Goal: Navigation & Orientation: Find specific page/section

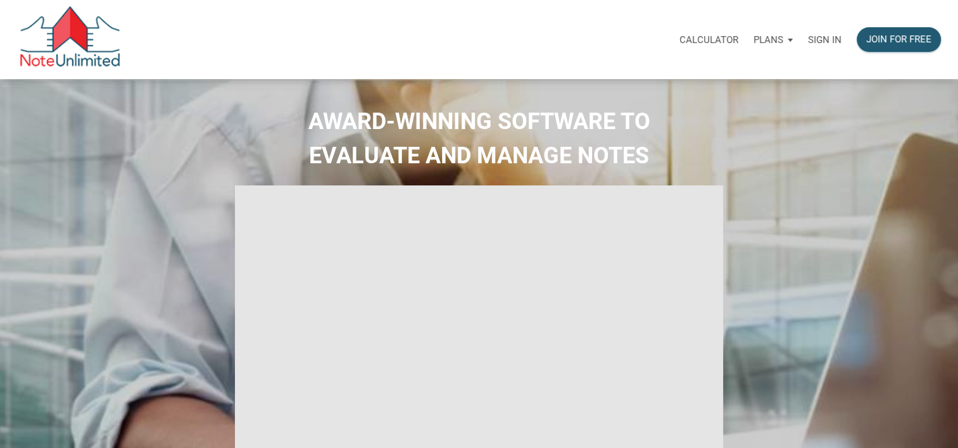
click at [828, 41] on p "Sign in" at bounding box center [825, 39] width 34 height 11
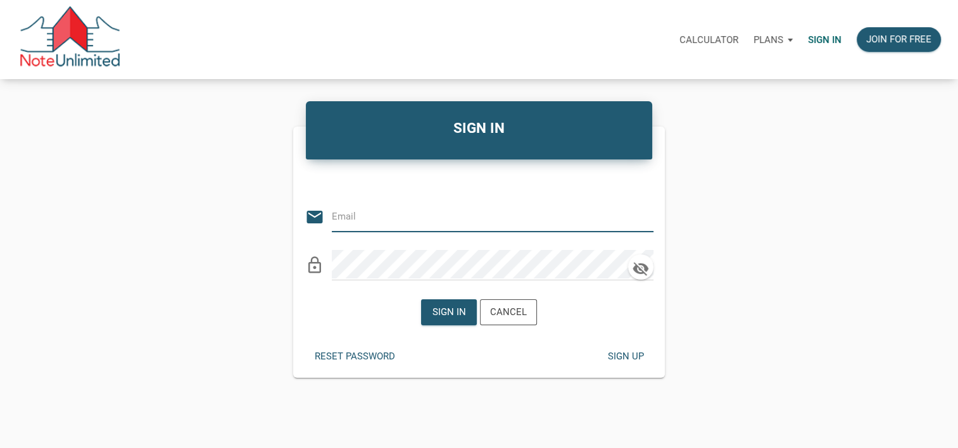
type input "Raypacheco01@gmail.com"
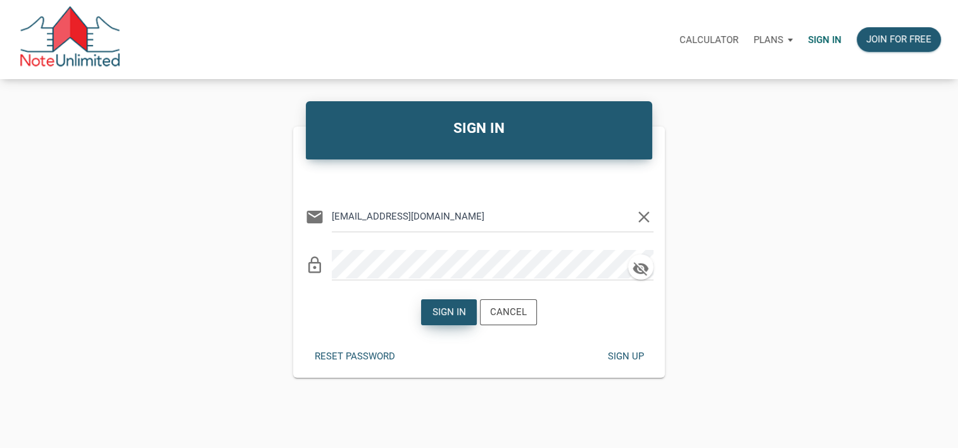
click at [444, 309] on div "Sign in" at bounding box center [449, 312] width 34 height 15
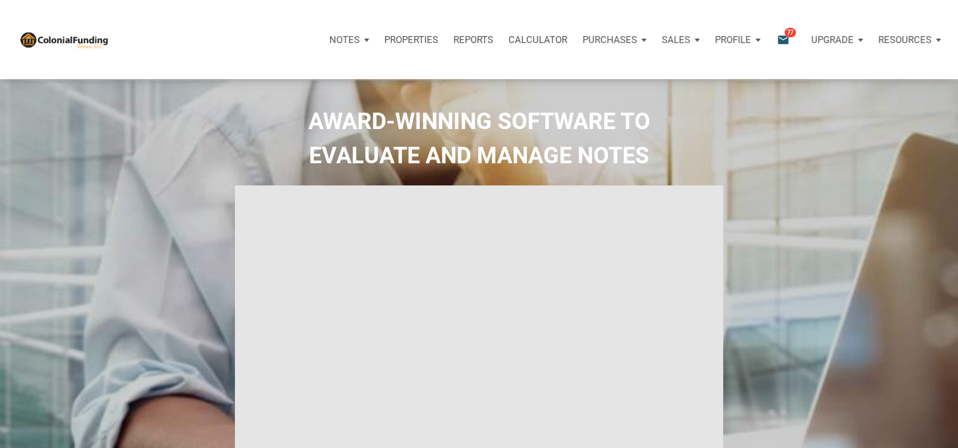
type input "Introduction to new features"
select select
click at [370, 41] on div "Notes" at bounding box center [349, 40] width 55 height 38
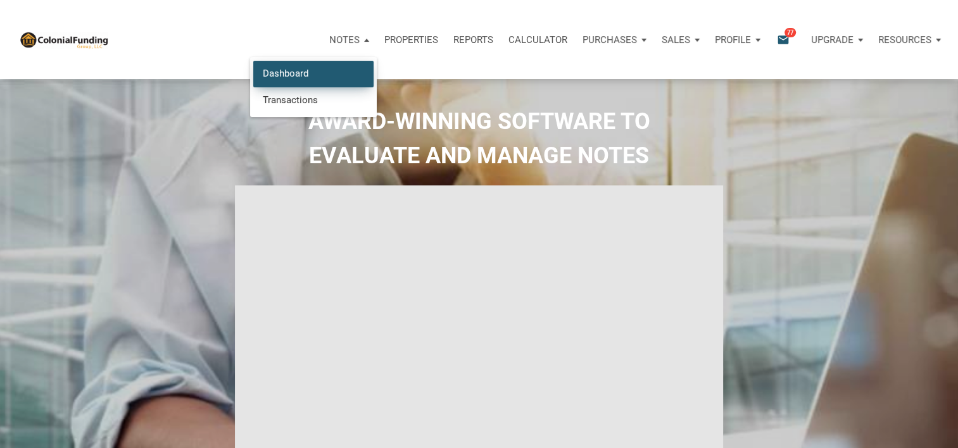
click at [312, 68] on link "Dashboard" at bounding box center [313, 74] width 120 height 26
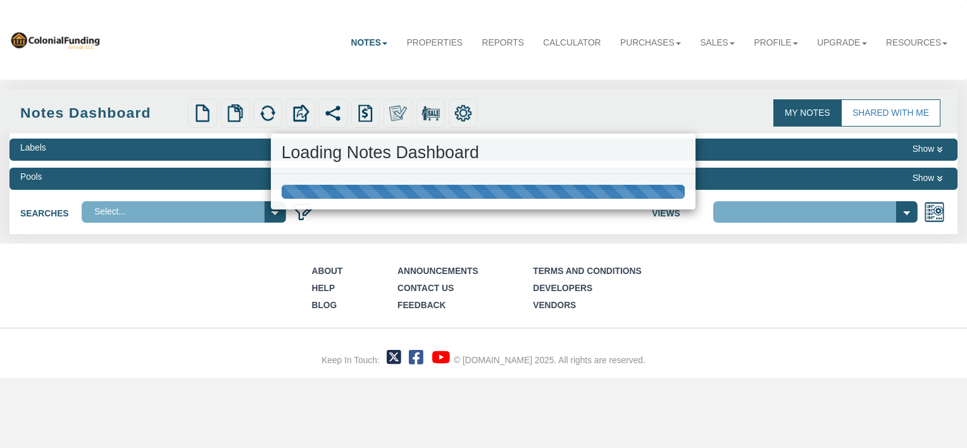
select select "316"
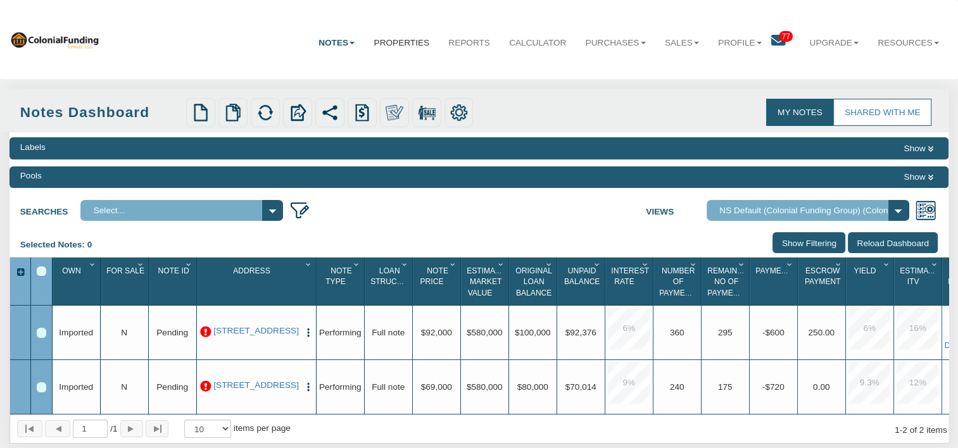
click at [394, 41] on link "Properties" at bounding box center [401, 43] width 75 height 32
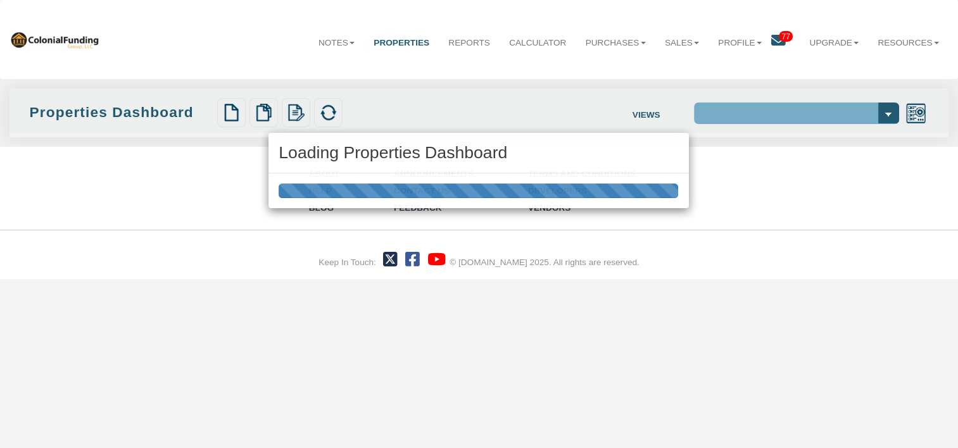
select select "138"
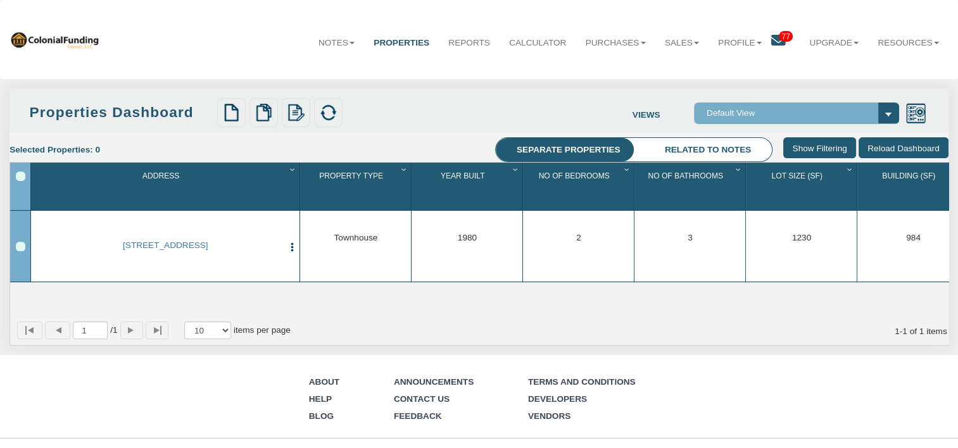
click at [752, 107] on select "Default View" at bounding box center [797, 113] width 206 height 21
click at [617, 39] on link "Purchases" at bounding box center [615, 43] width 79 height 32
click at [562, 73] on link "Offers" at bounding box center [599, 71] width 111 height 16
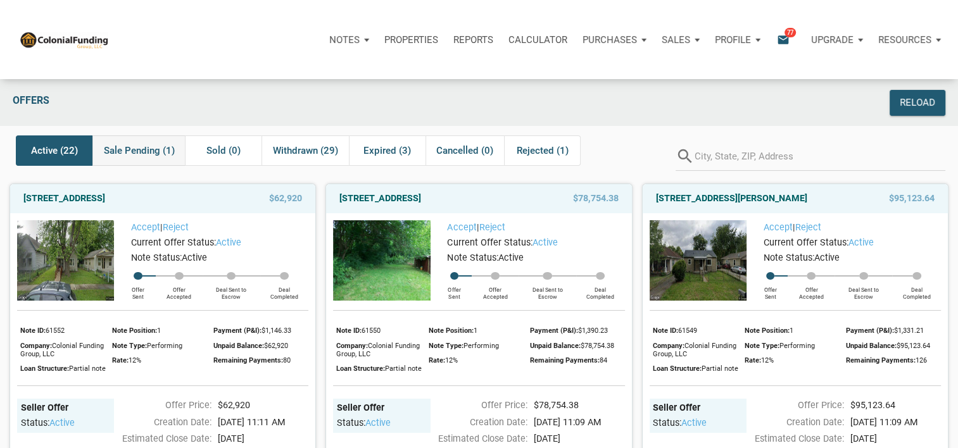
click at [146, 142] on div "Sale Pending (1)" at bounding box center [138, 150] width 92 height 30
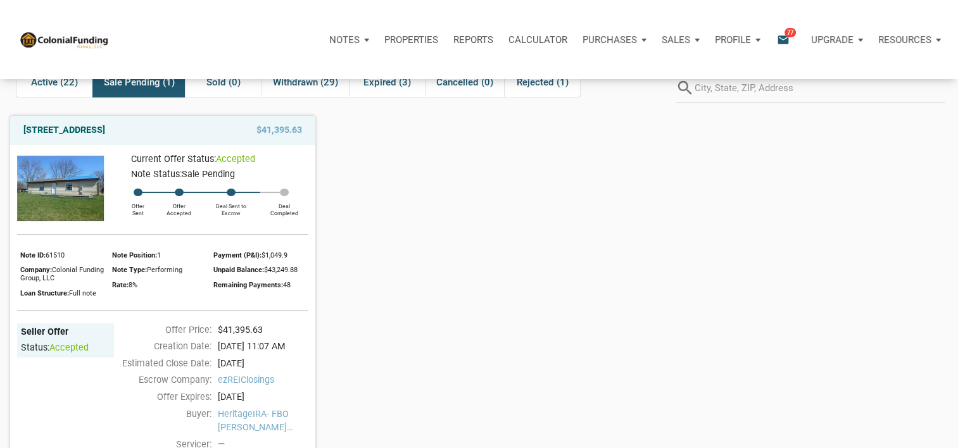
scroll to position [57, 0]
